Goal: Use online tool/utility

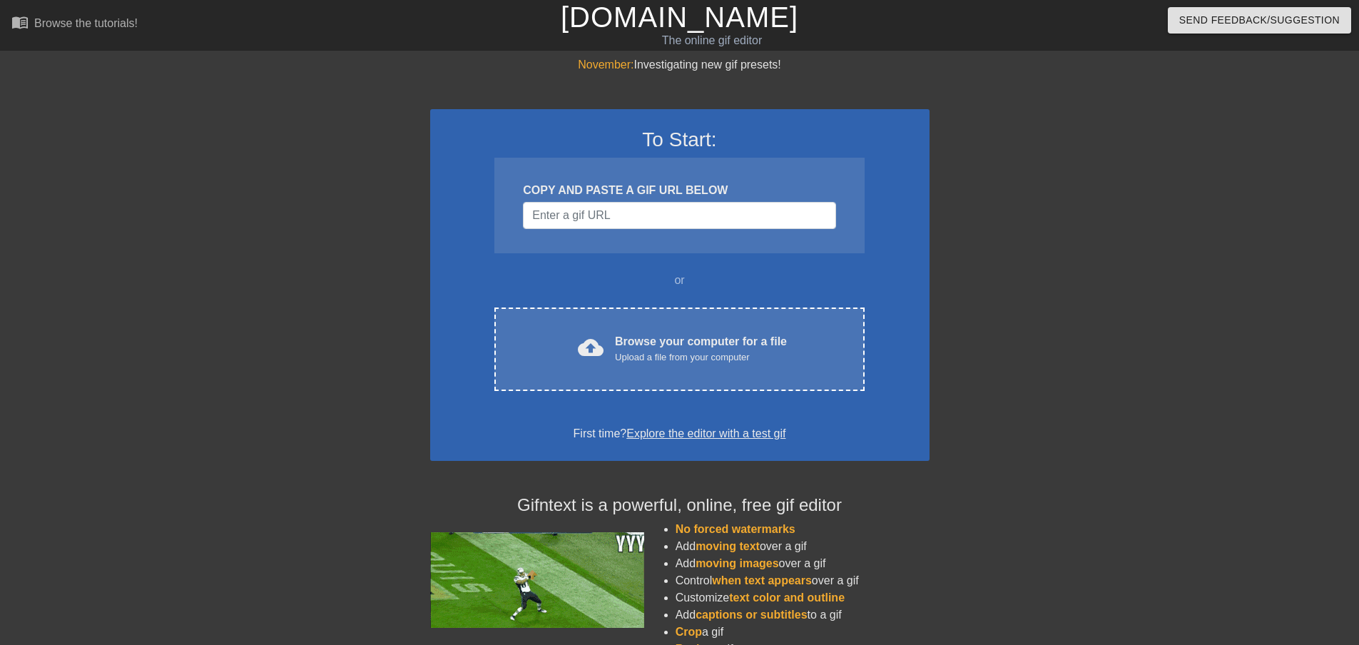
click at [567, 233] on div "COPY AND PASTE A GIF URL BELOW" at bounding box center [679, 206] width 370 height 96
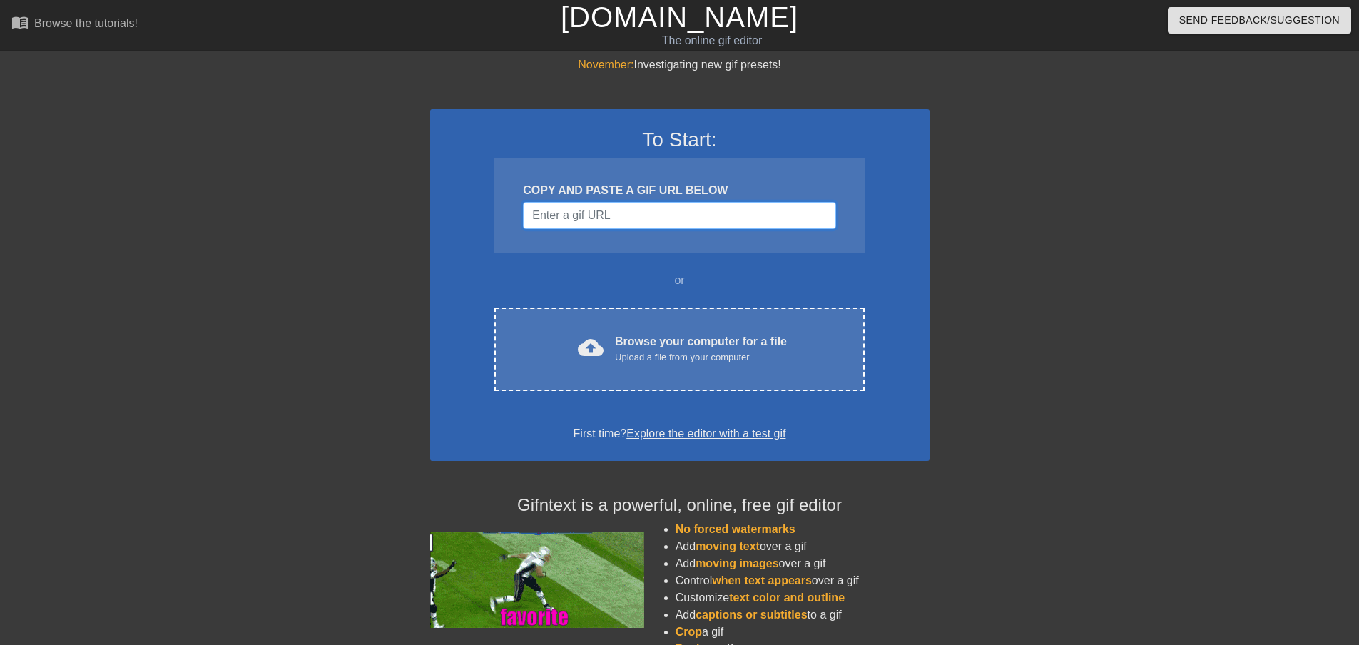
click at [573, 216] on input "Username" at bounding box center [679, 215] width 312 height 27
click at [621, 205] on input "Username" at bounding box center [679, 215] width 312 height 27
click at [595, 218] on input "Username" at bounding box center [679, 215] width 312 height 27
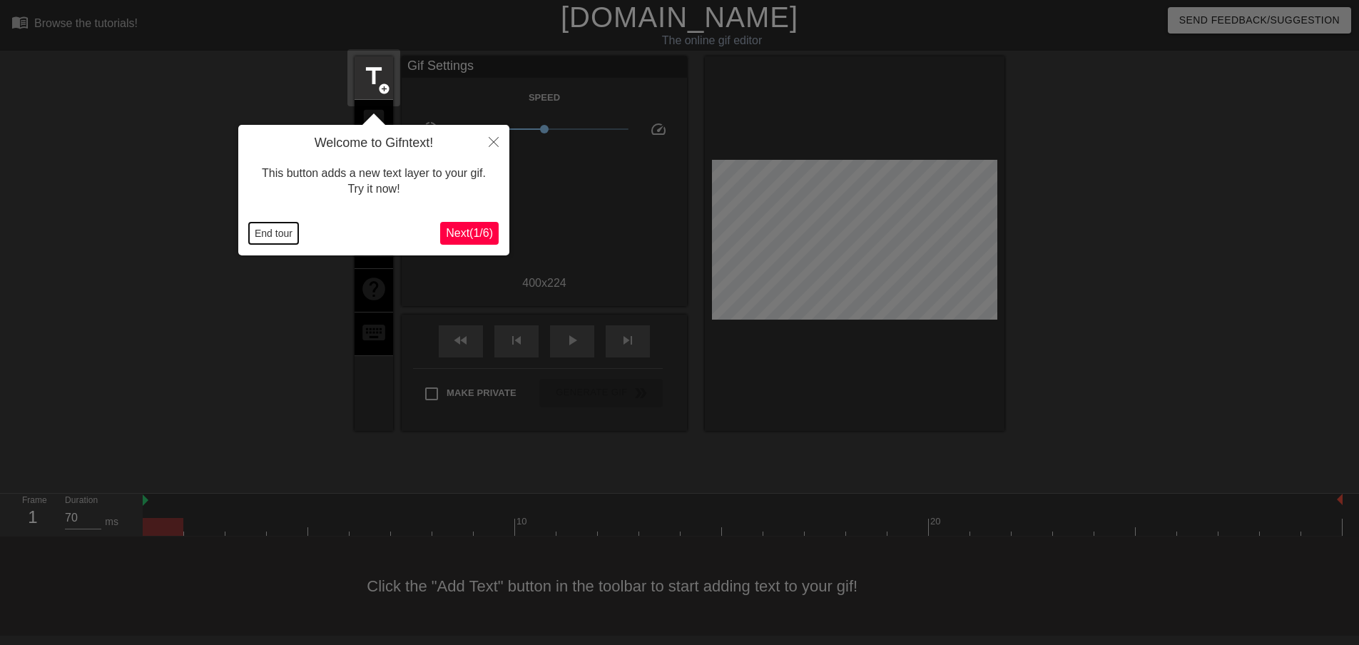
click at [282, 230] on button "End tour" at bounding box center [273, 233] width 49 height 21
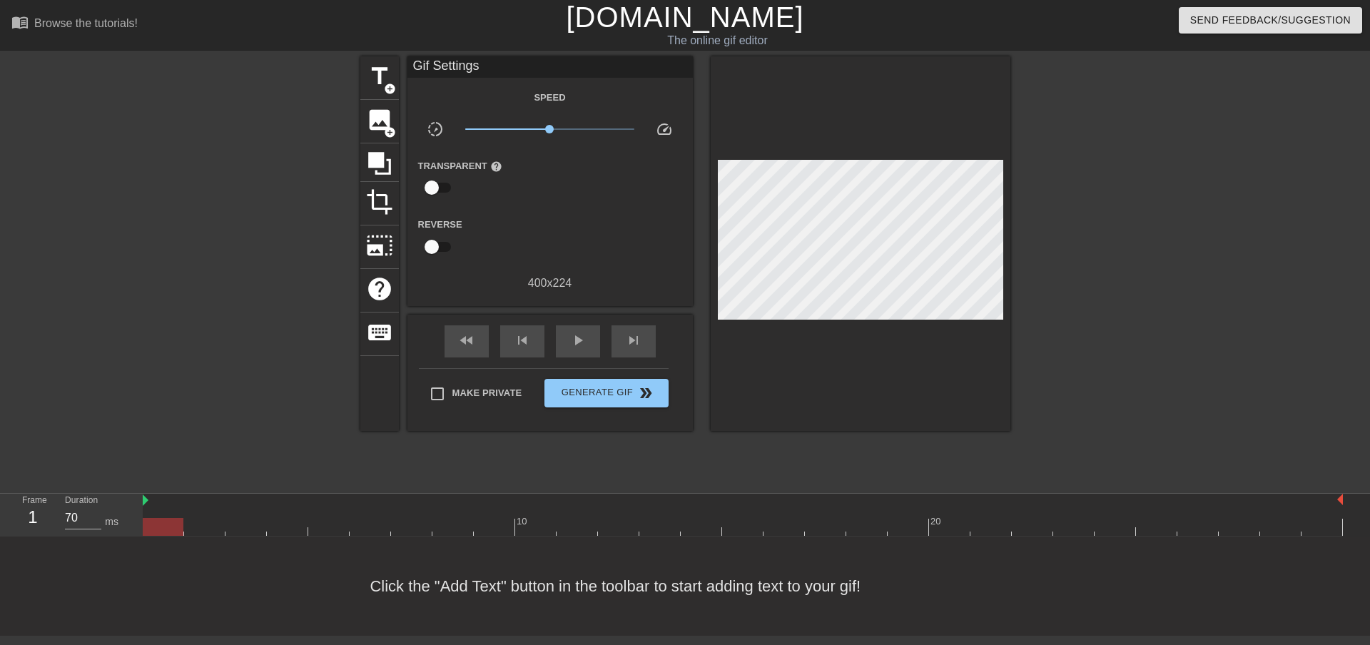
click at [243, 258] on div at bounding box center [236, 270] width 214 height 428
click at [1084, 260] on div at bounding box center [1134, 270] width 214 height 428
click at [198, 523] on div at bounding box center [743, 527] width 1200 height 18
drag, startPoint x: 260, startPoint y: 531, endPoint x: 309, endPoint y: 530, distance: 48.5
click at [261, 531] on div at bounding box center [743, 527] width 1200 height 18
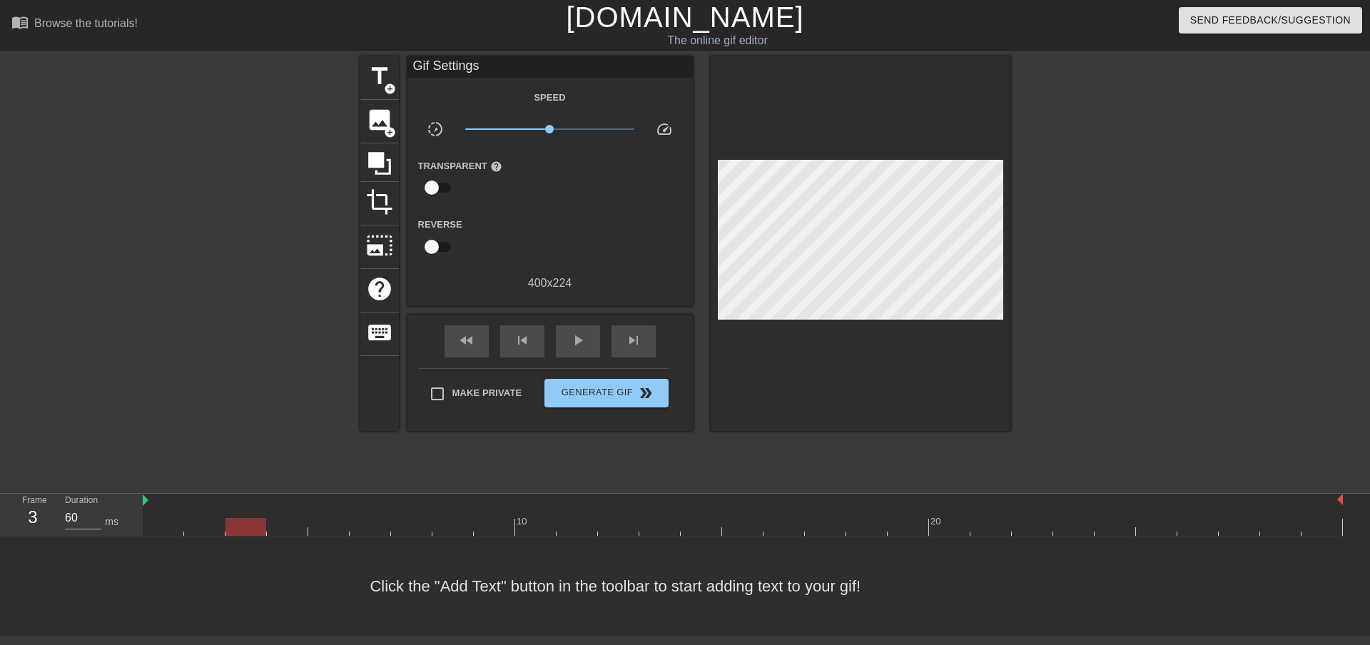
click at [320, 530] on div at bounding box center [743, 527] width 1200 height 18
click at [382, 525] on div at bounding box center [743, 527] width 1200 height 18
click at [462, 526] on div at bounding box center [743, 527] width 1200 height 18
click at [546, 527] on div at bounding box center [743, 527] width 1200 height 18
click at [624, 525] on div at bounding box center [743, 527] width 1200 height 18
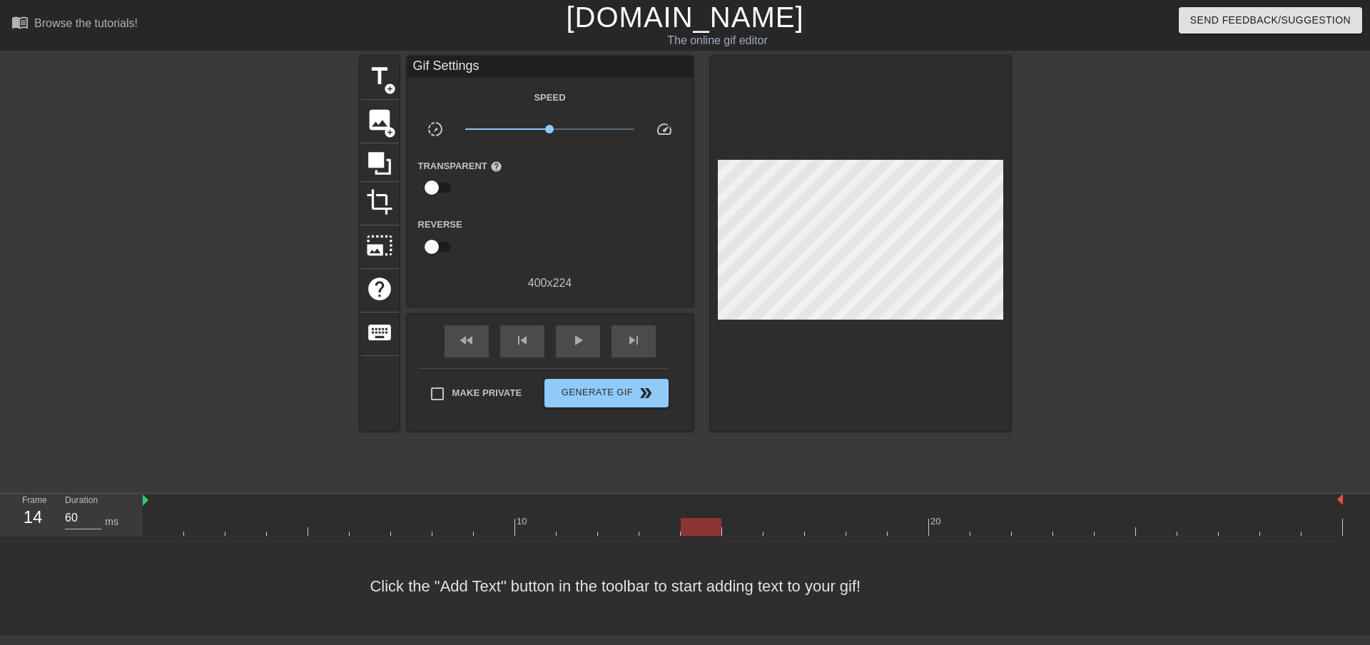
click at [712, 532] on div at bounding box center [743, 527] width 1200 height 18
click at [828, 534] on div at bounding box center [743, 527] width 1200 height 18
click at [877, 531] on div at bounding box center [743, 527] width 1200 height 18
click at [1055, 534] on div at bounding box center [743, 527] width 1200 height 18
type input "70"
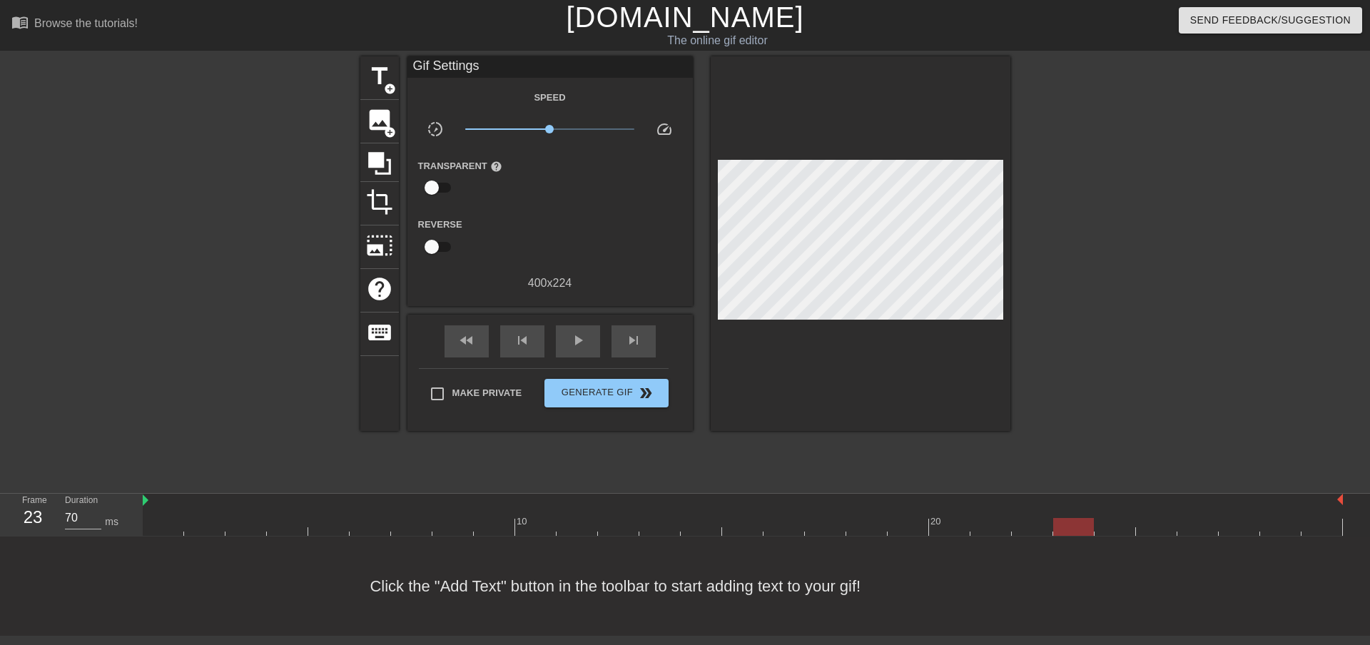
click at [1084, 534] on div at bounding box center [743, 527] width 1200 height 18
click at [1084, 540] on div "Click the "Add Text" button in the toolbar to start adding text to your gif!" at bounding box center [685, 585] width 1370 height 99
click at [1084, 375] on div "title add_circle image add_circle crop photo_size_select_large help keyboard Gi…" at bounding box center [685, 270] width 1370 height 428
click at [178, 522] on div at bounding box center [743, 527] width 1200 height 18
click at [1084, 390] on div at bounding box center [1134, 270] width 214 height 428
